Goal: Task Accomplishment & Management: Manage account settings

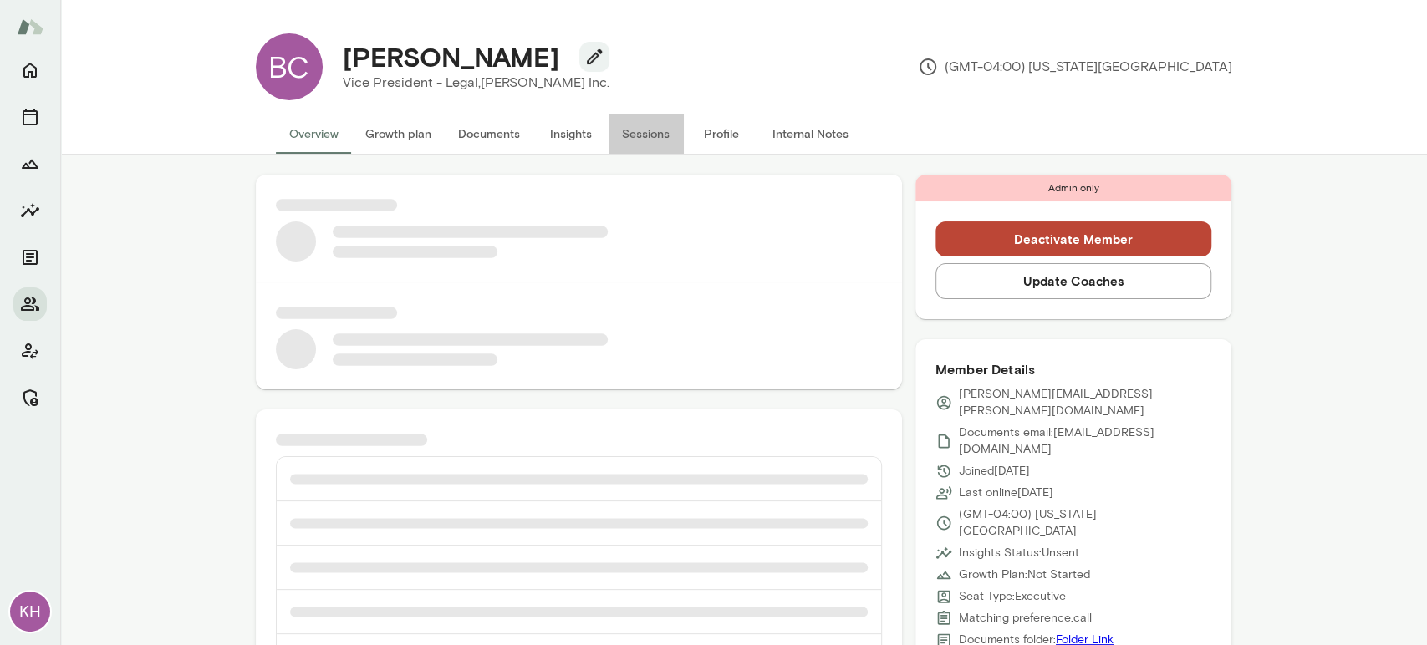
click at [624, 135] on button "Sessions" at bounding box center [645, 134] width 75 height 40
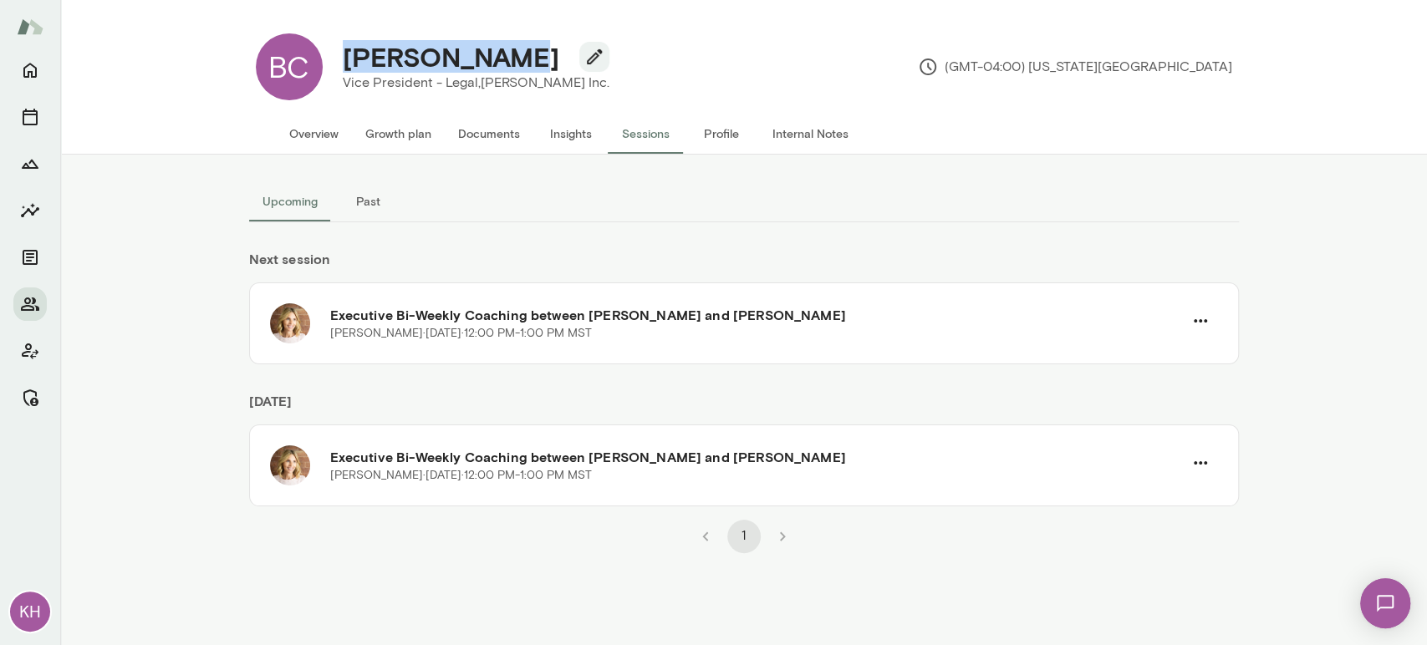
drag, startPoint x: 507, startPoint y: 61, endPoint x: 334, endPoint y: 58, distance: 173.0
click at [334, 58] on div "[PERSON_NAME]" at bounding box center [475, 57] width 293 height 32
copy h4 "[PERSON_NAME]"
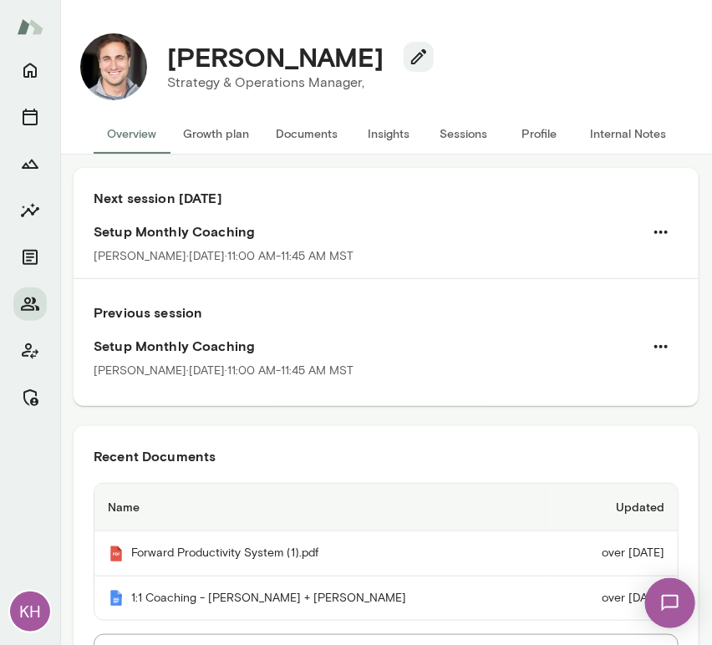
click at [476, 139] on button "Sessions" at bounding box center [463, 134] width 75 height 40
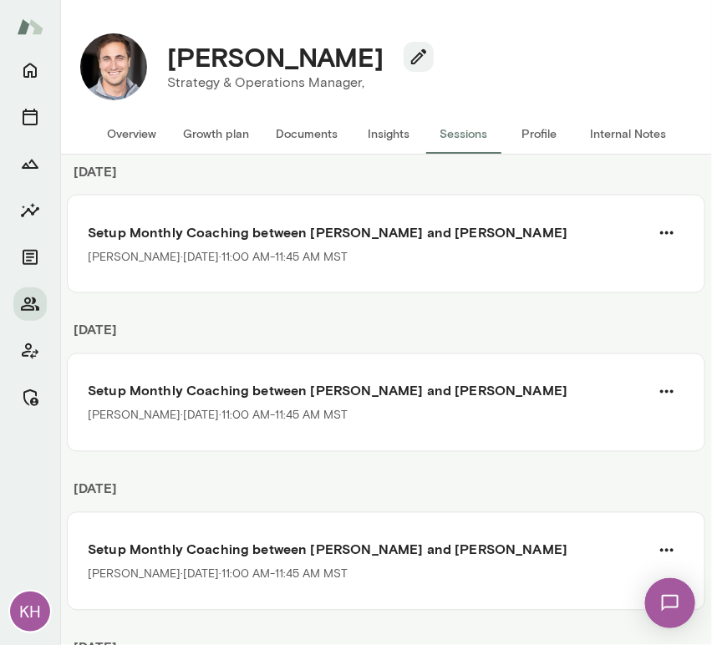
scroll to position [2415, 0]
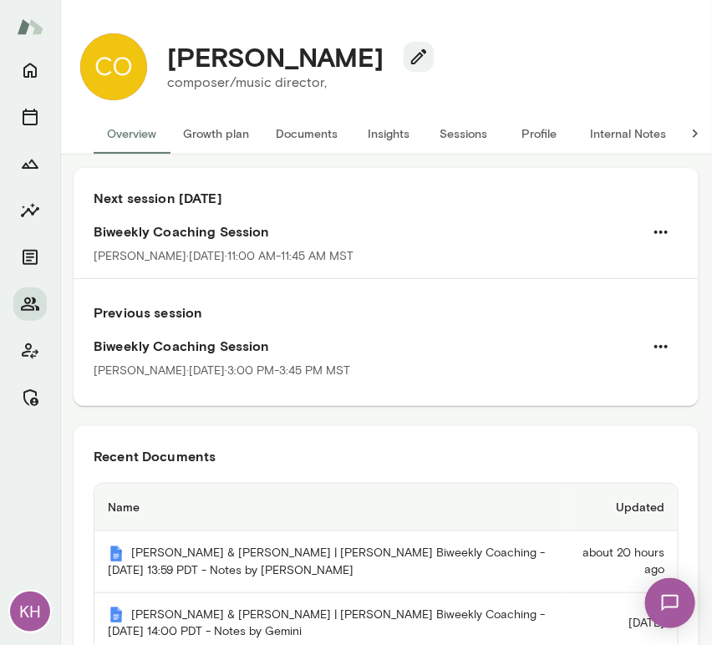
click at [448, 121] on button "Sessions" at bounding box center [463, 134] width 75 height 40
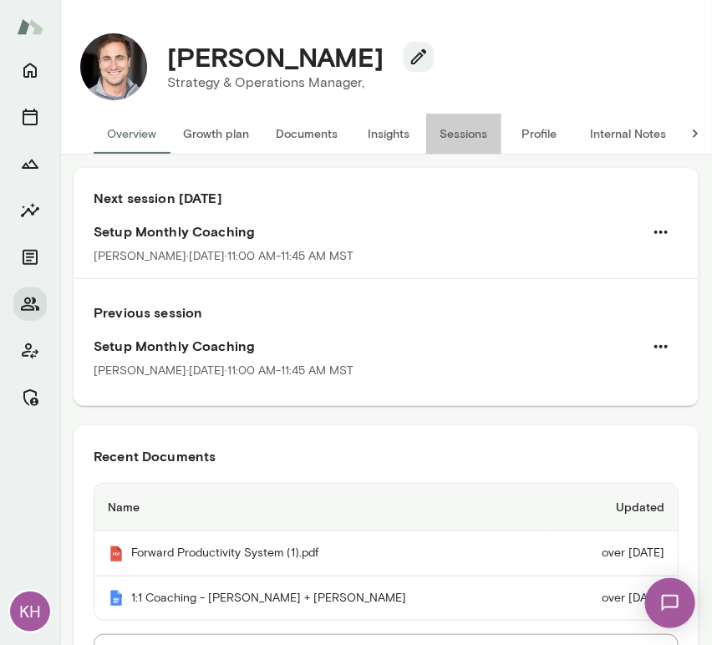
click at [464, 133] on button "Sessions" at bounding box center [463, 134] width 75 height 40
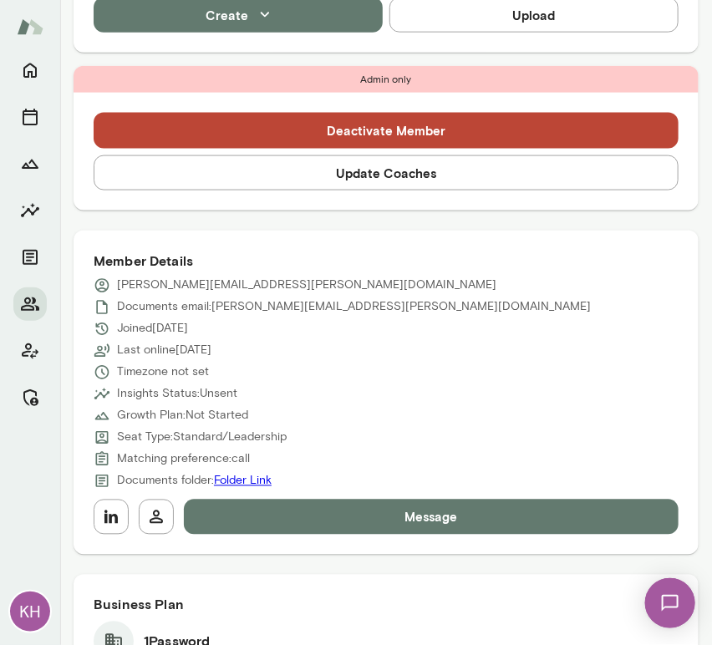
scroll to position [512, 0]
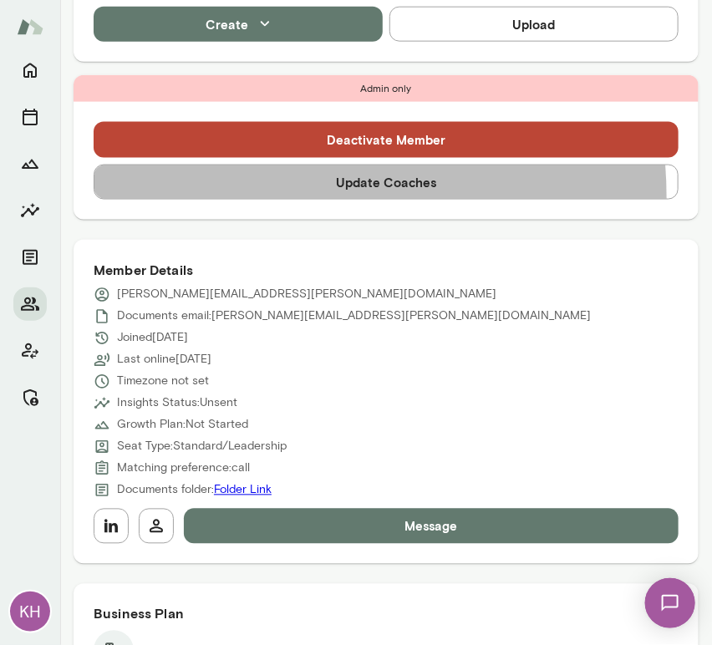
click at [228, 198] on button "Update Coaches" at bounding box center [386, 182] width 585 height 35
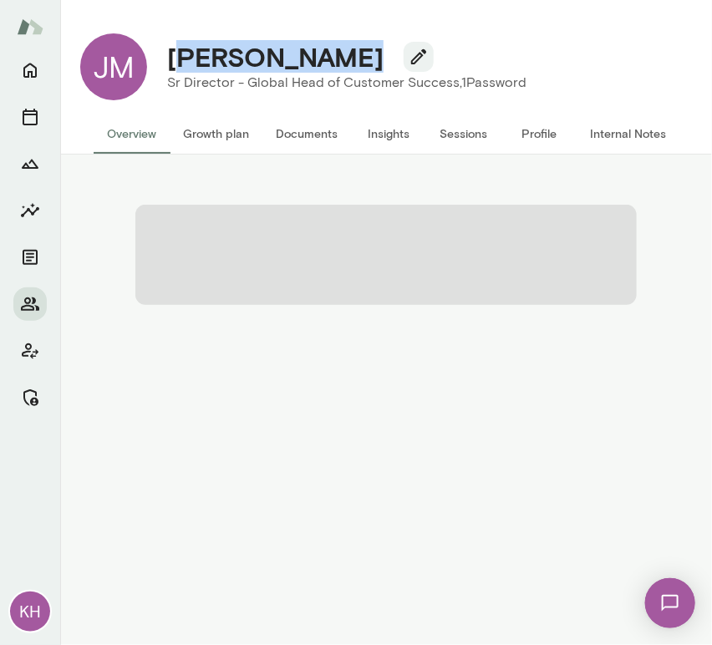
drag, startPoint x: 332, startPoint y: 58, endPoint x: 176, endPoint y: 55, distance: 155.5
click at [176, 55] on h4 "Jami Mitchell" at bounding box center [275, 57] width 216 height 32
click at [204, 58] on h4 "Jami Mitchell" at bounding box center [275, 57] width 216 height 32
drag, startPoint x: 328, startPoint y: 62, endPoint x: 173, endPoint y: 54, distance: 155.6
click at [173, 54] on h4 "Jami Mitchell" at bounding box center [275, 57] width 216 height 32
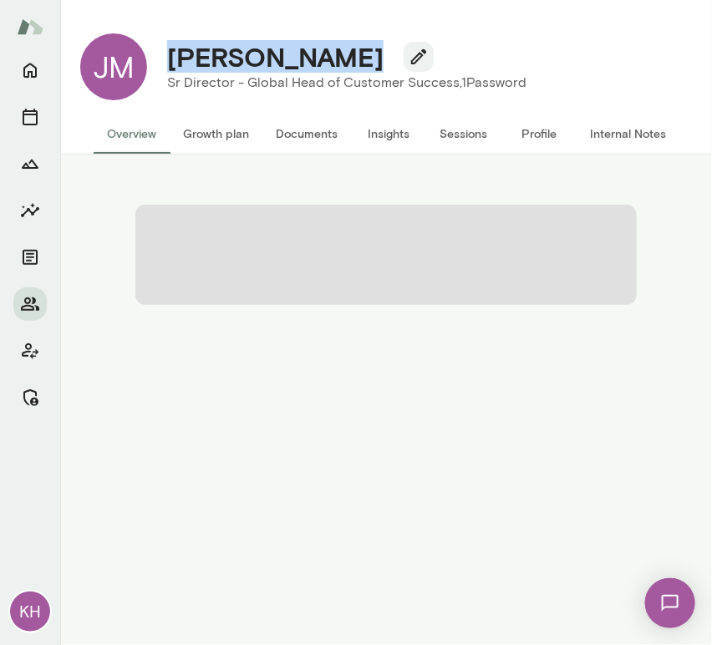
copy h4 "Jami Mitchell"
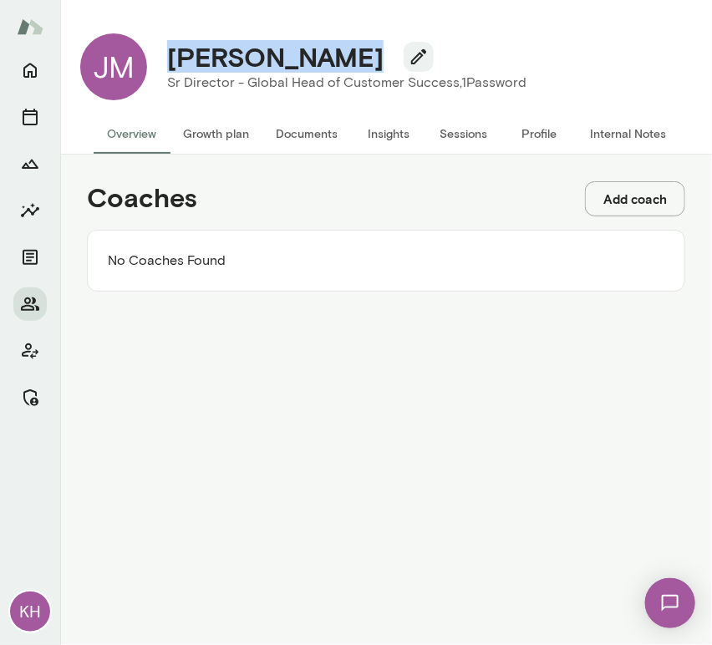
click at [615, 192] on button "Add coach" at bounding box center [635, 198] width 100 height 35
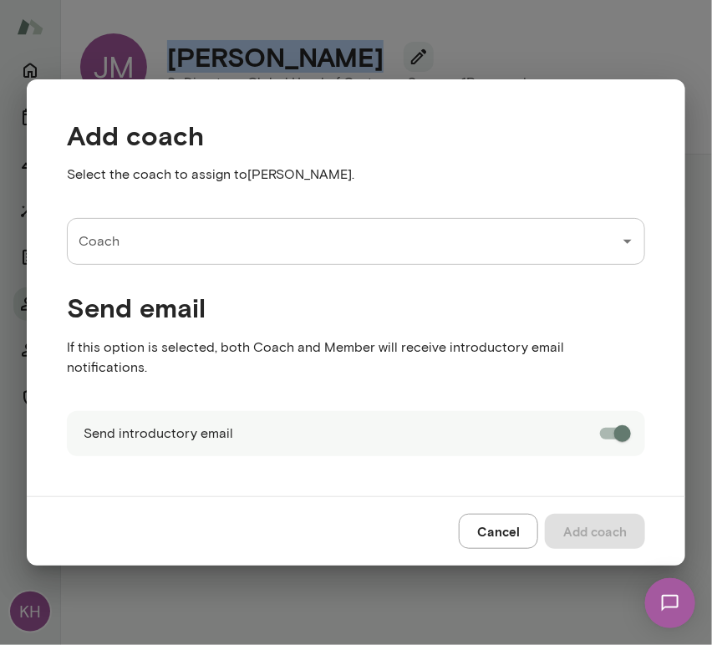
click at [201, 239] on input "Coach" at bounding box center [343, 242] width 538 height 32
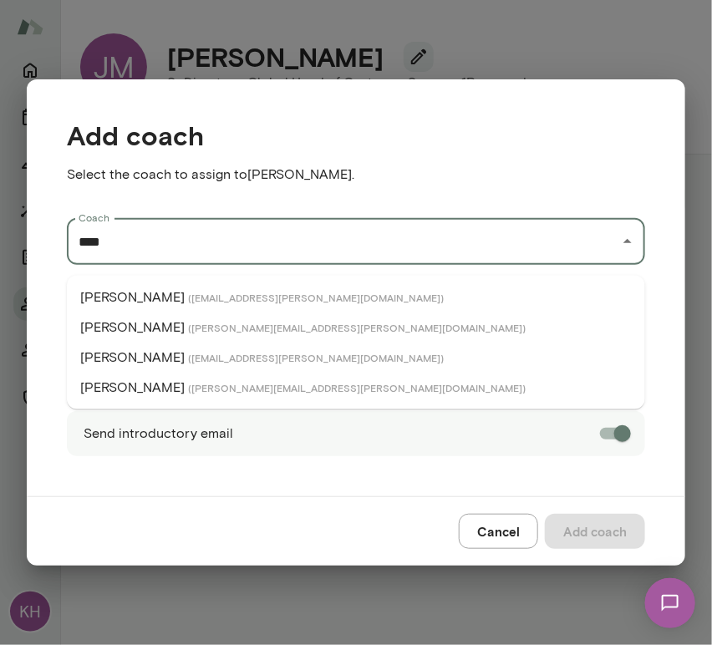
click at [176, 292] on p "David McPherson" at bounding box center [132, 298] width 104 height 20
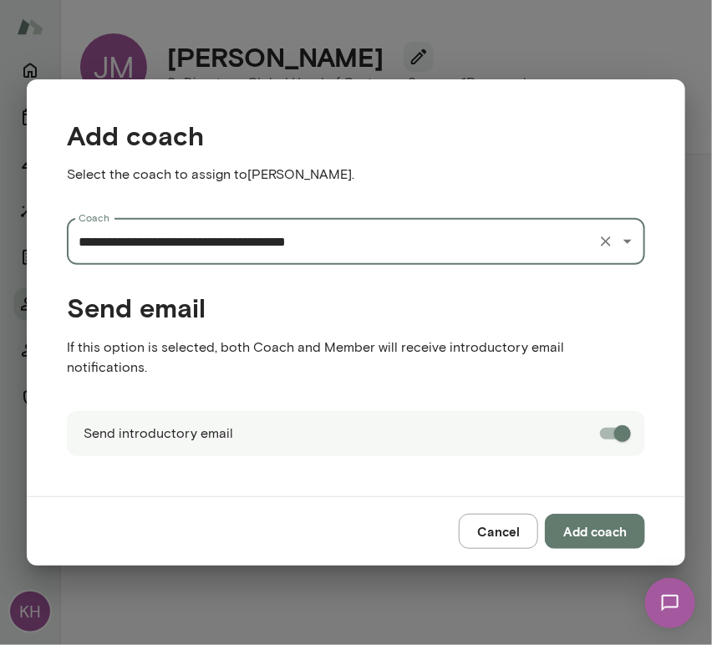
type input "**********"
click at [606, 517] on button "Add coach" at bounding box center [595, 531] width 100 height 35
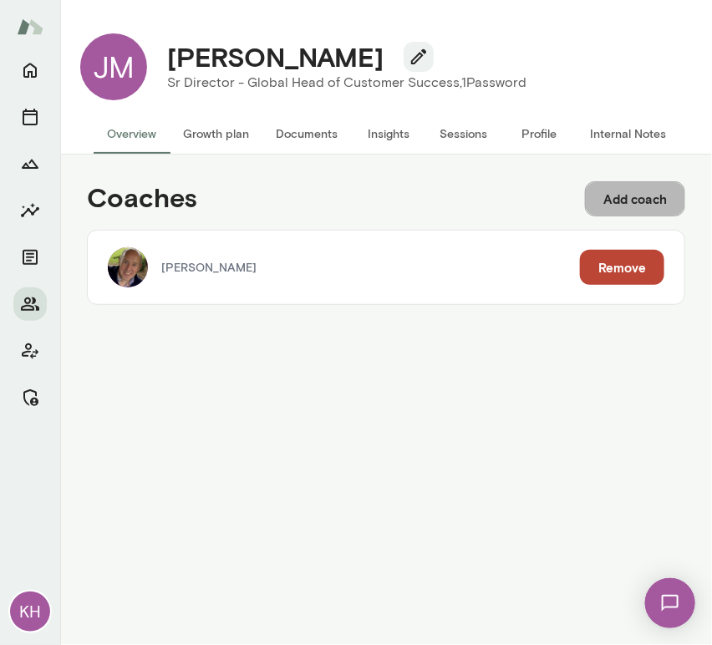
click at [622, 199] on button "Add coach" at bounding box center [635, 198] width 100 height 35
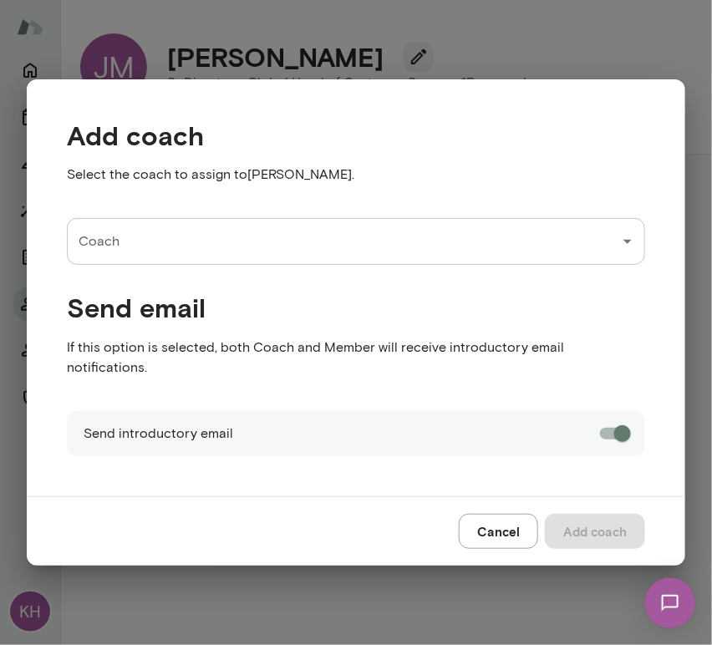
click at [234, 240] on input "Coach" at bounding box center [343, 242] width 538 height 32
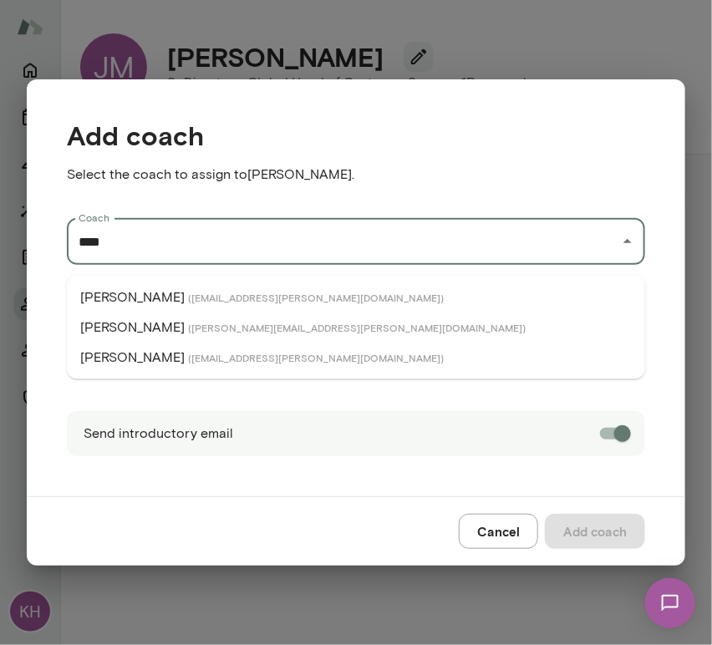
click at [136, 345] on li "Tricia Maggio ( triciamaggio@mento.co )" at bounding box center [356, 358] width 578 height 30
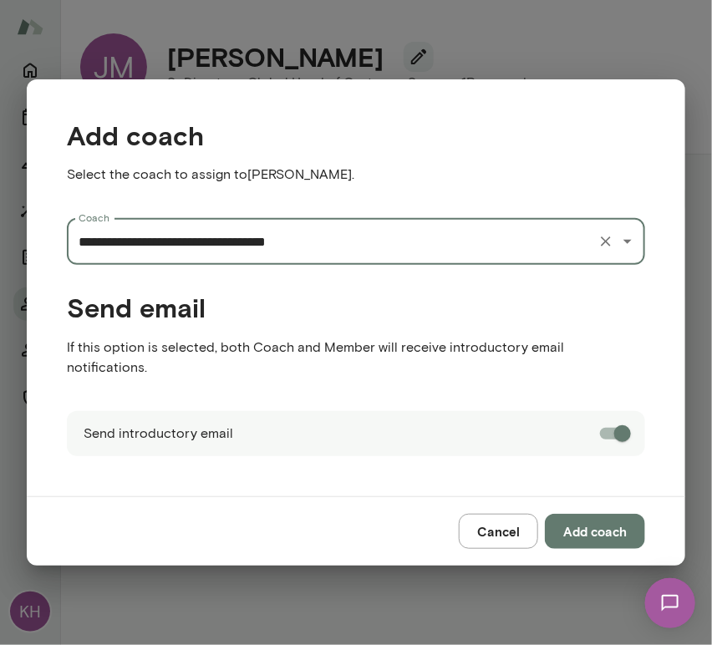
type input "**********"
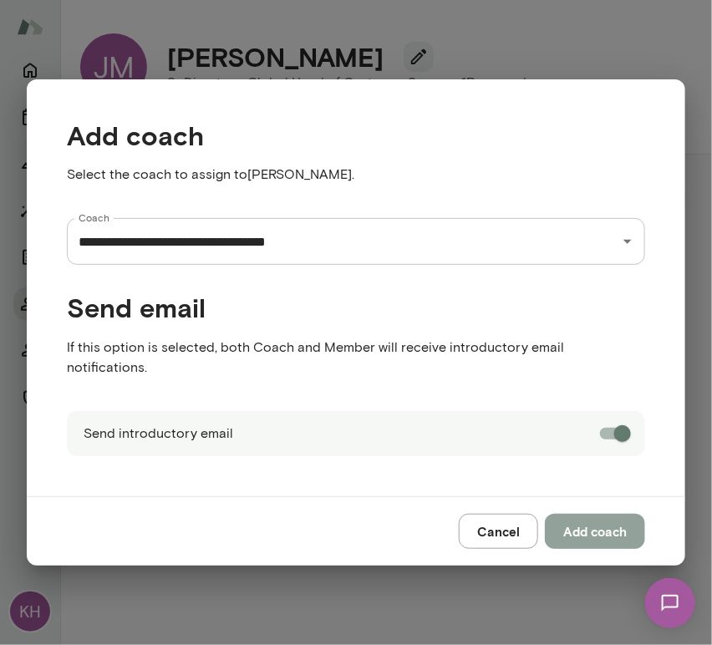
click at [586, 514] on button "Add coach" at bounding box center [595, 531] width 100 height 35
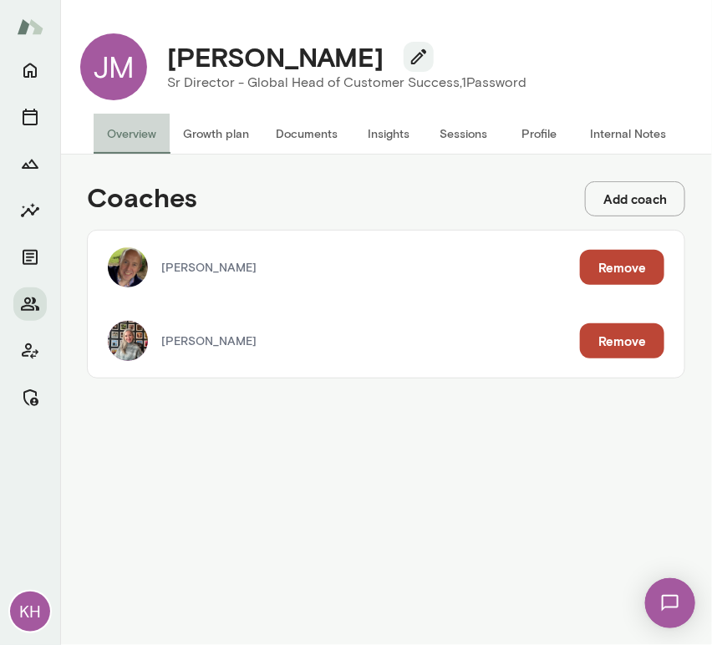
click at [145, 138] on button "Overview" at bounding box center [132, 134] width 76 height 40
click at [214, 135] on button "Growth plan" at bounding box center [216, 134] width 93 height 40
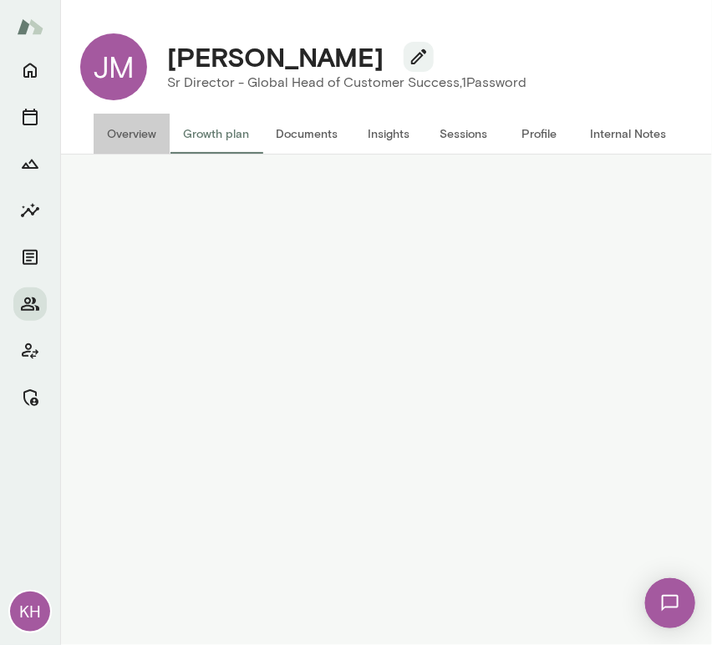
click at [120, 129] on button "Overview" at bounding box center [132, 134] width 76 height 40
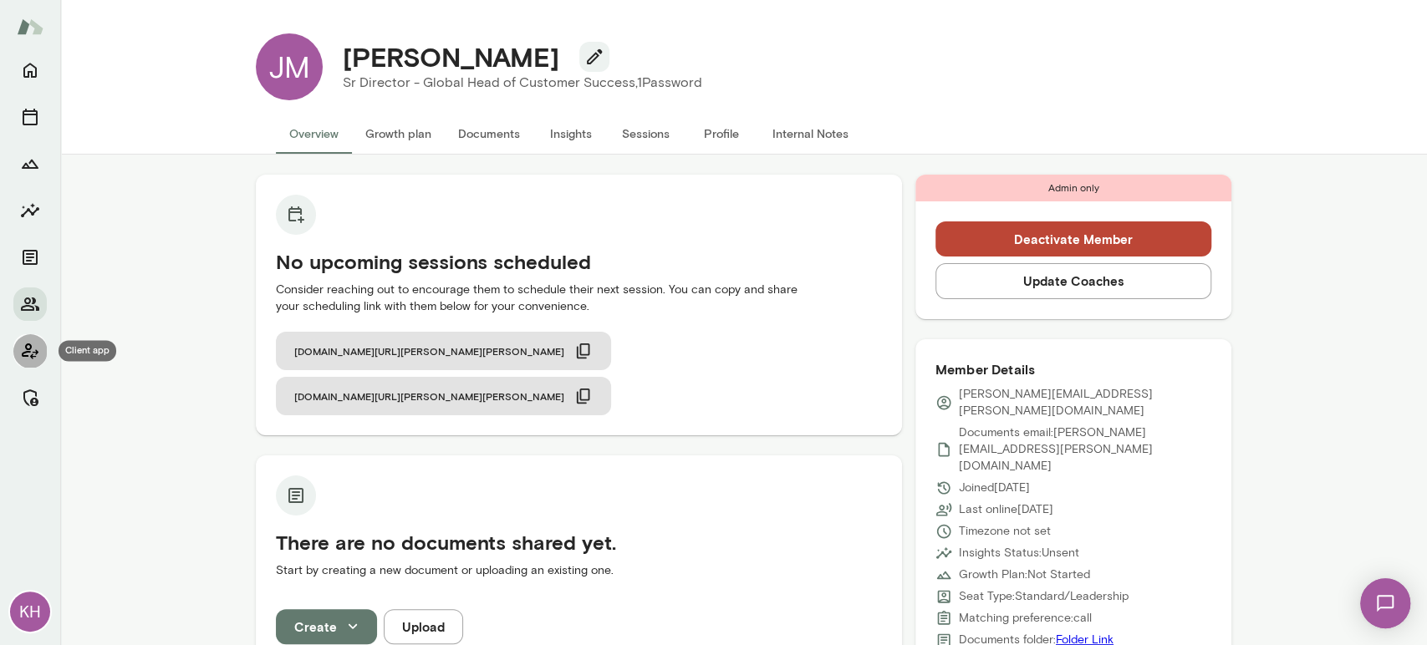
click at [32, 342] on icon "Client app" at bounding box center [30, 351] width 20 height 20
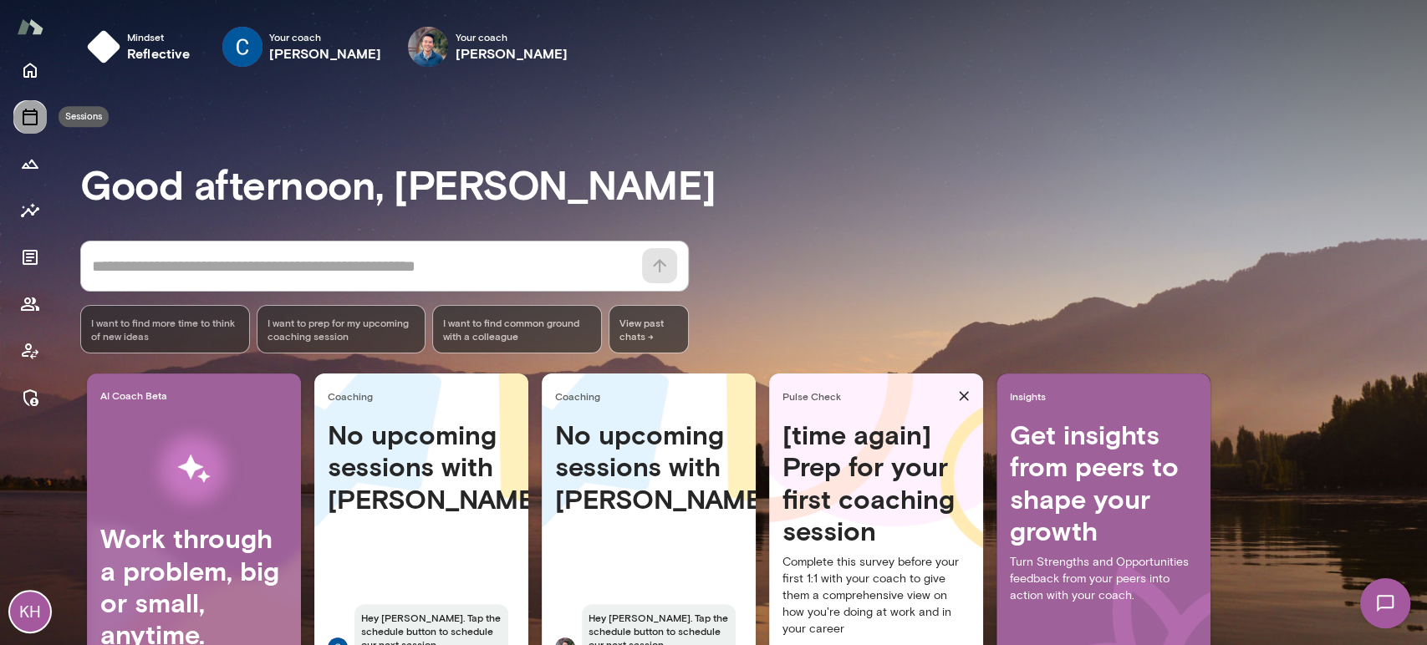
click at [23, 120] on icon "Sessions" at bounding box center [30, 117] width 15 height 17
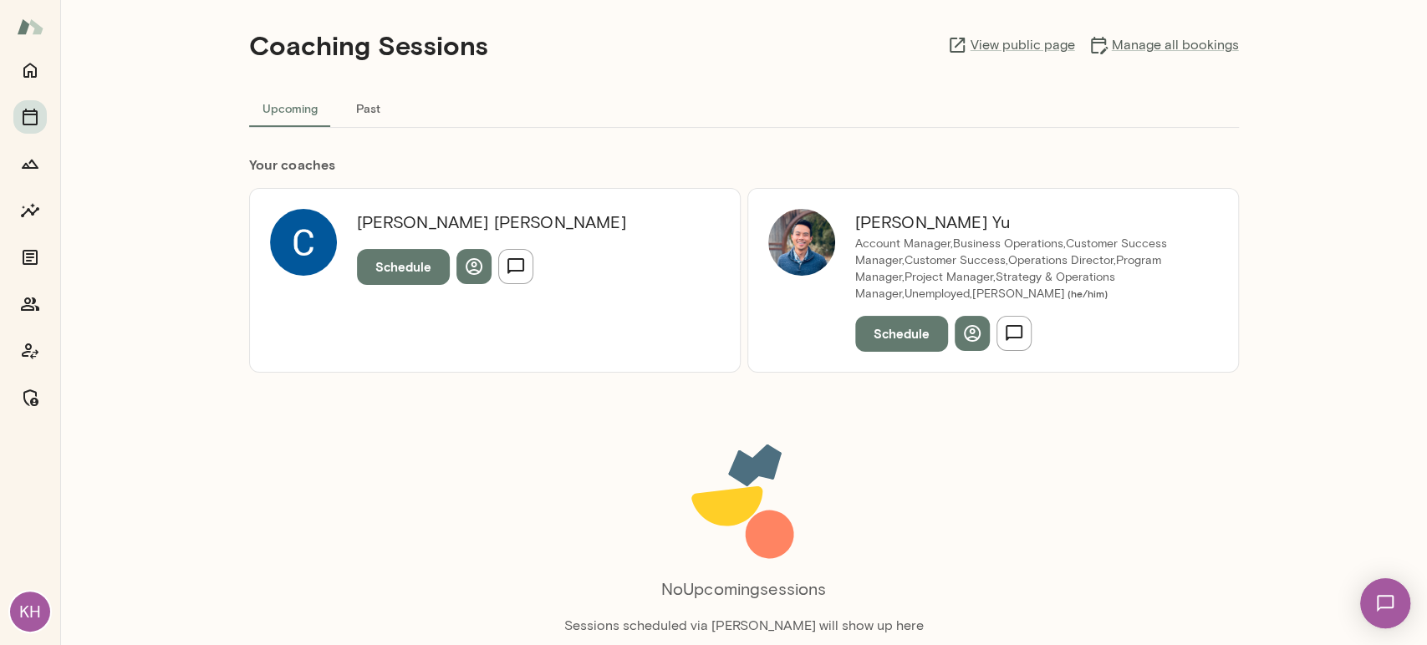
scroll to position [28, 0]
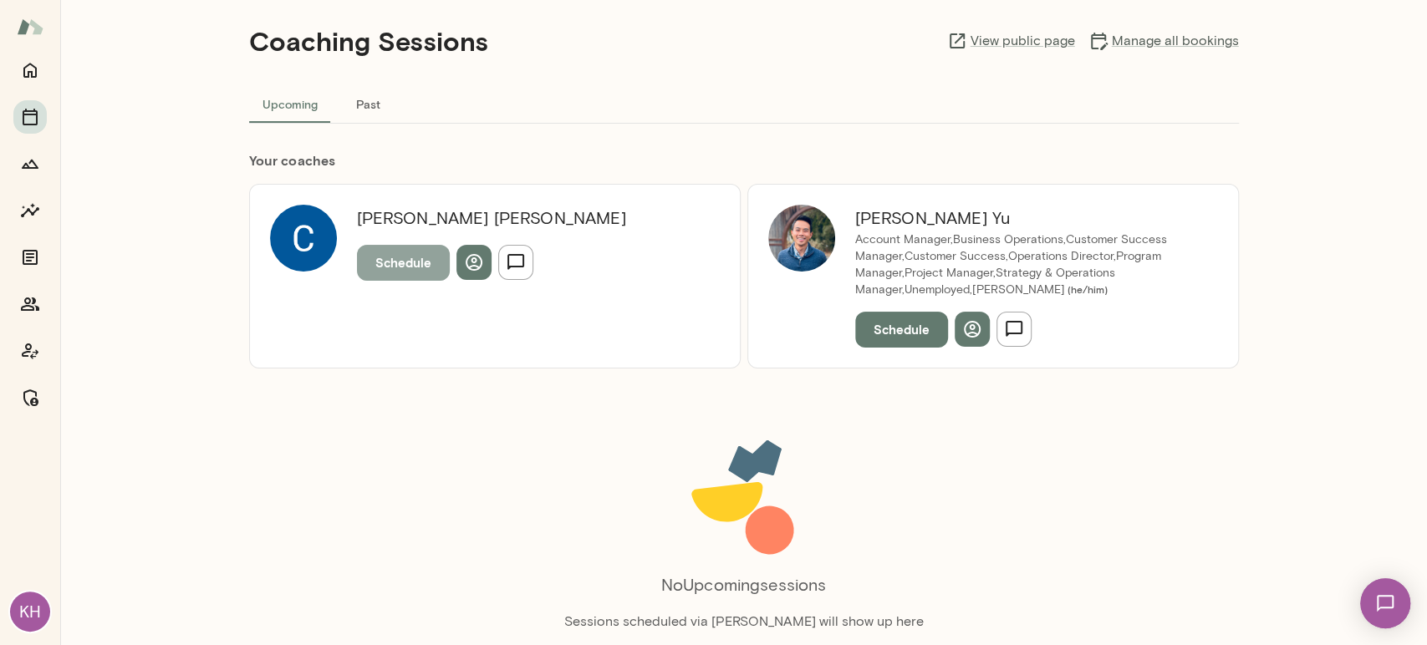
click at [389, 254] on button "Schedule" at bounding box center [403, 262] width 93 height 35
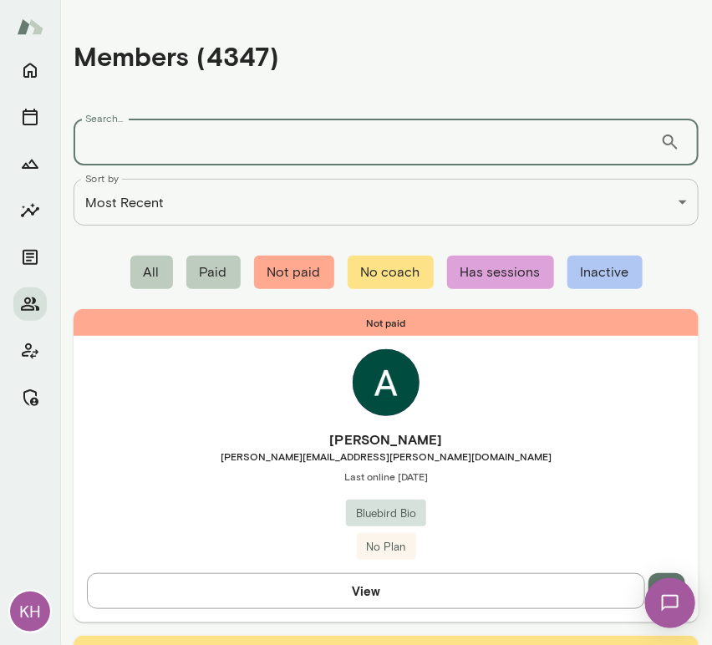
click at [194, 148] on input "Search..." at bounding box center [367, 142] width 587 height 47
type input "****"
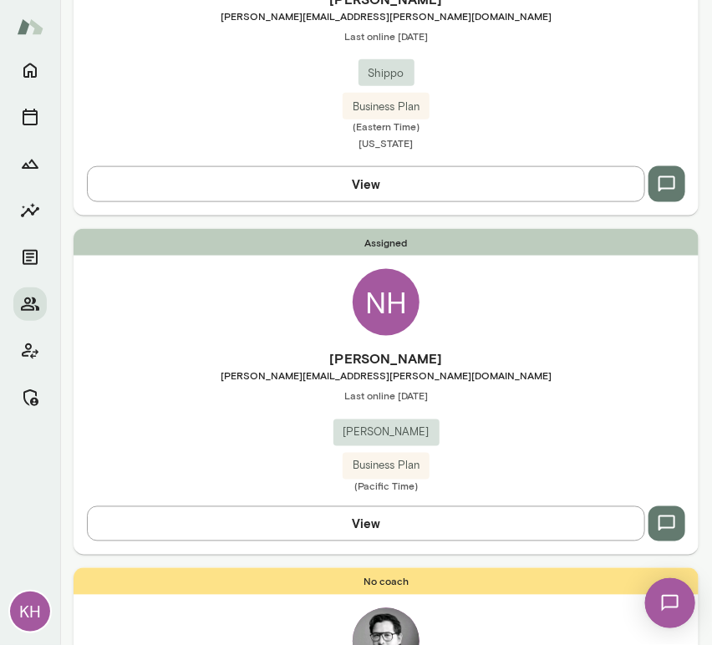
scroll to position [446, 0]
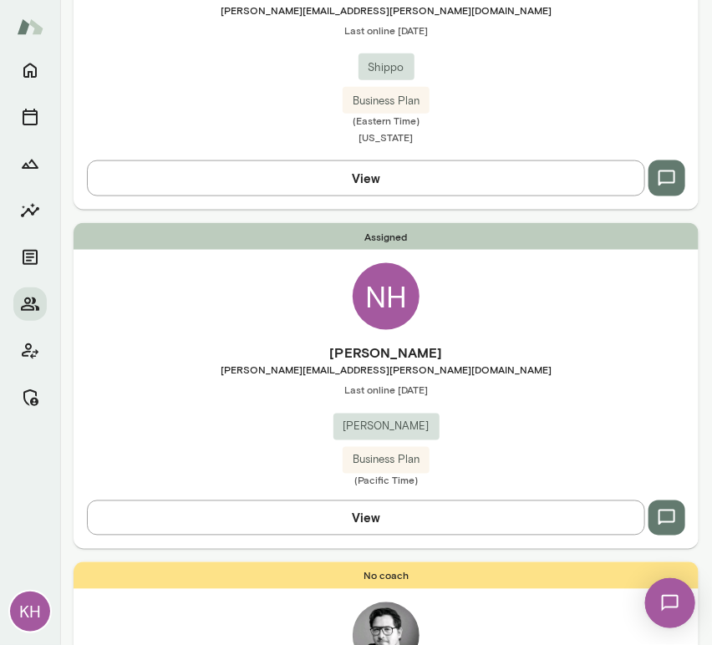
click at [188, 369] on span "neil@krafton.com" at bounding box center [386, 370] width 625 height 13
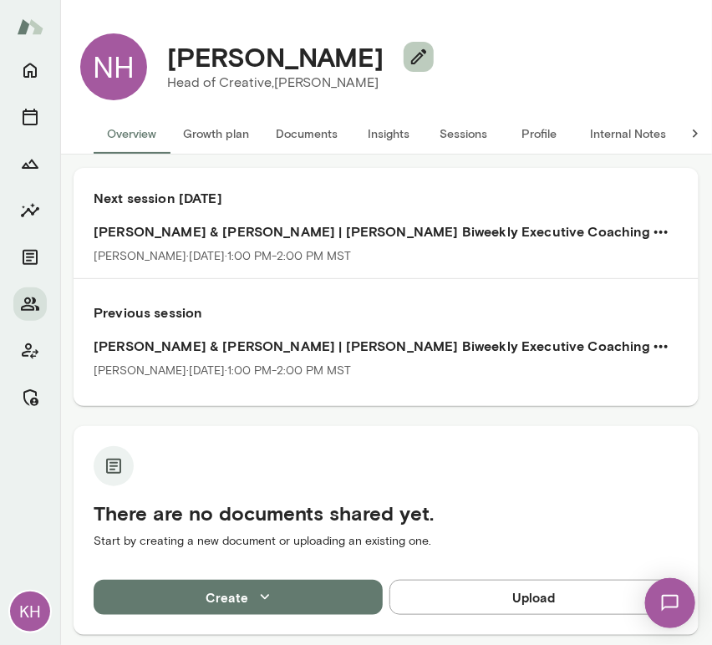
click at [411, 55] on icon "button" at bounding box center [418, 56] width 15 height 15
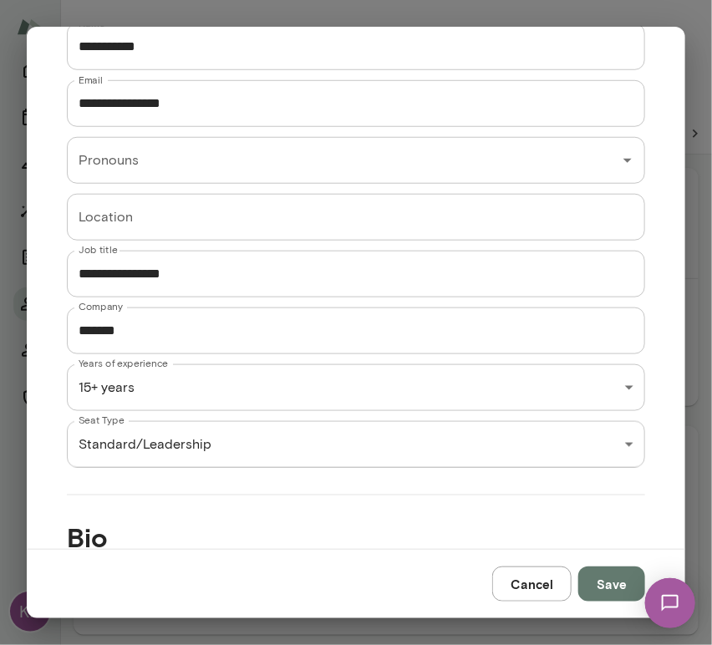
scroll to position [318, 0]
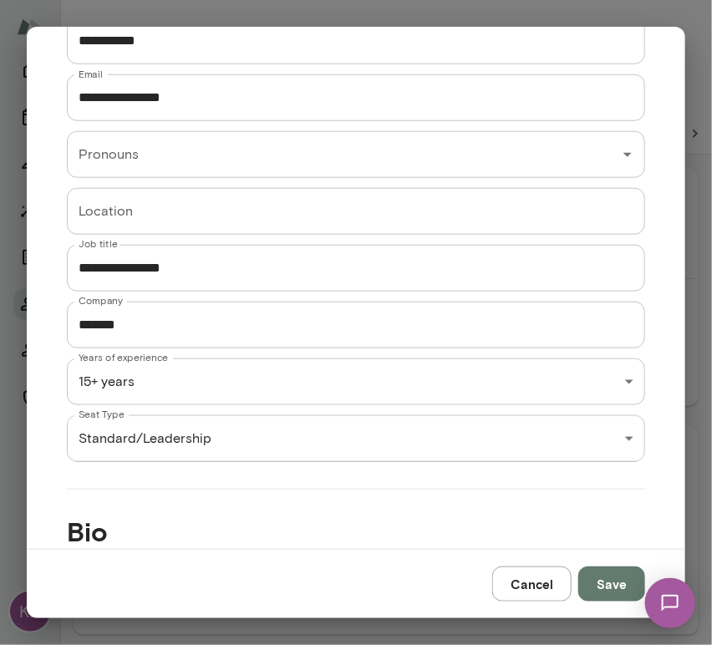
click at [248, 0] on div "KH NH Neil Huxley Head of Creative, KRAFTON (GMT-07:00) Los Angeles Overview Gr…" at bounding box center [356, 0] width 712 height 0
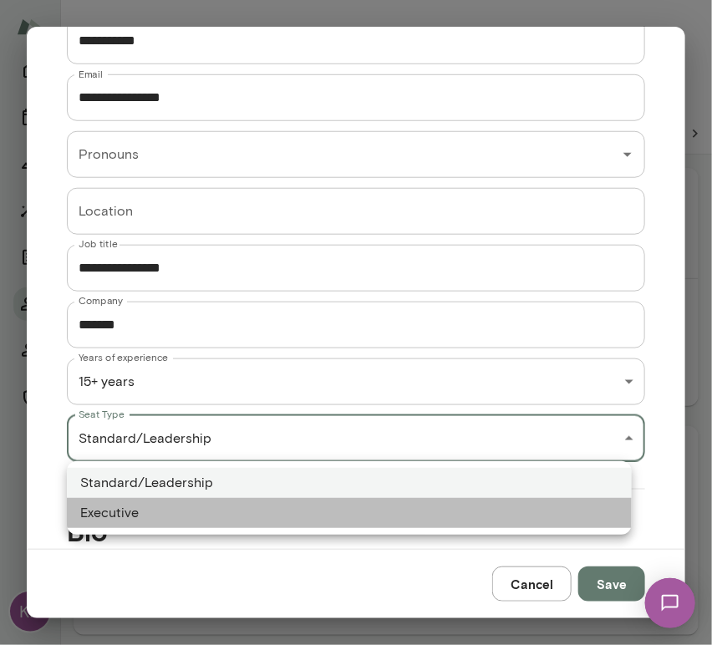
click at [218, 506] on li "Executive" at bounding box center [349, 513] width 565 height 30
type input "*********"
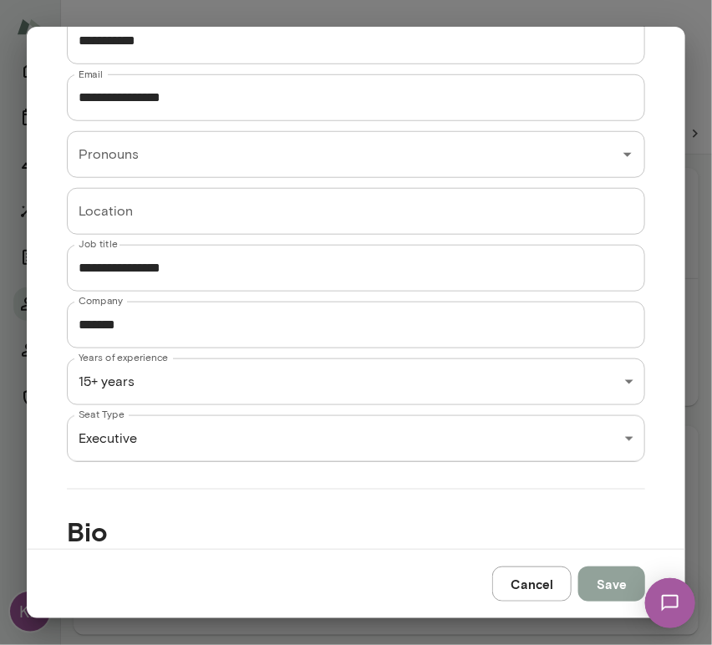
click at [610, 579] on button "Save" at bounding box center [611, 584] width 67 height 35
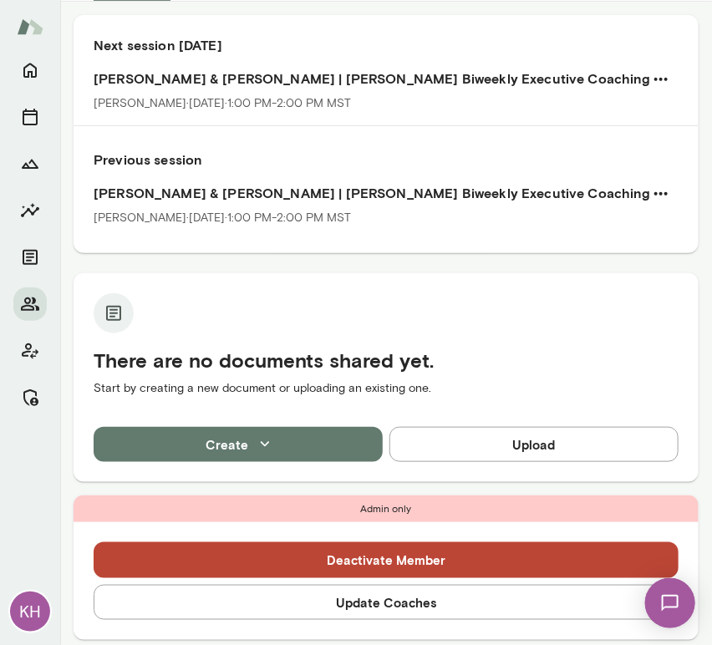
scroll to position [0, 0]
